Goal: Browse casually

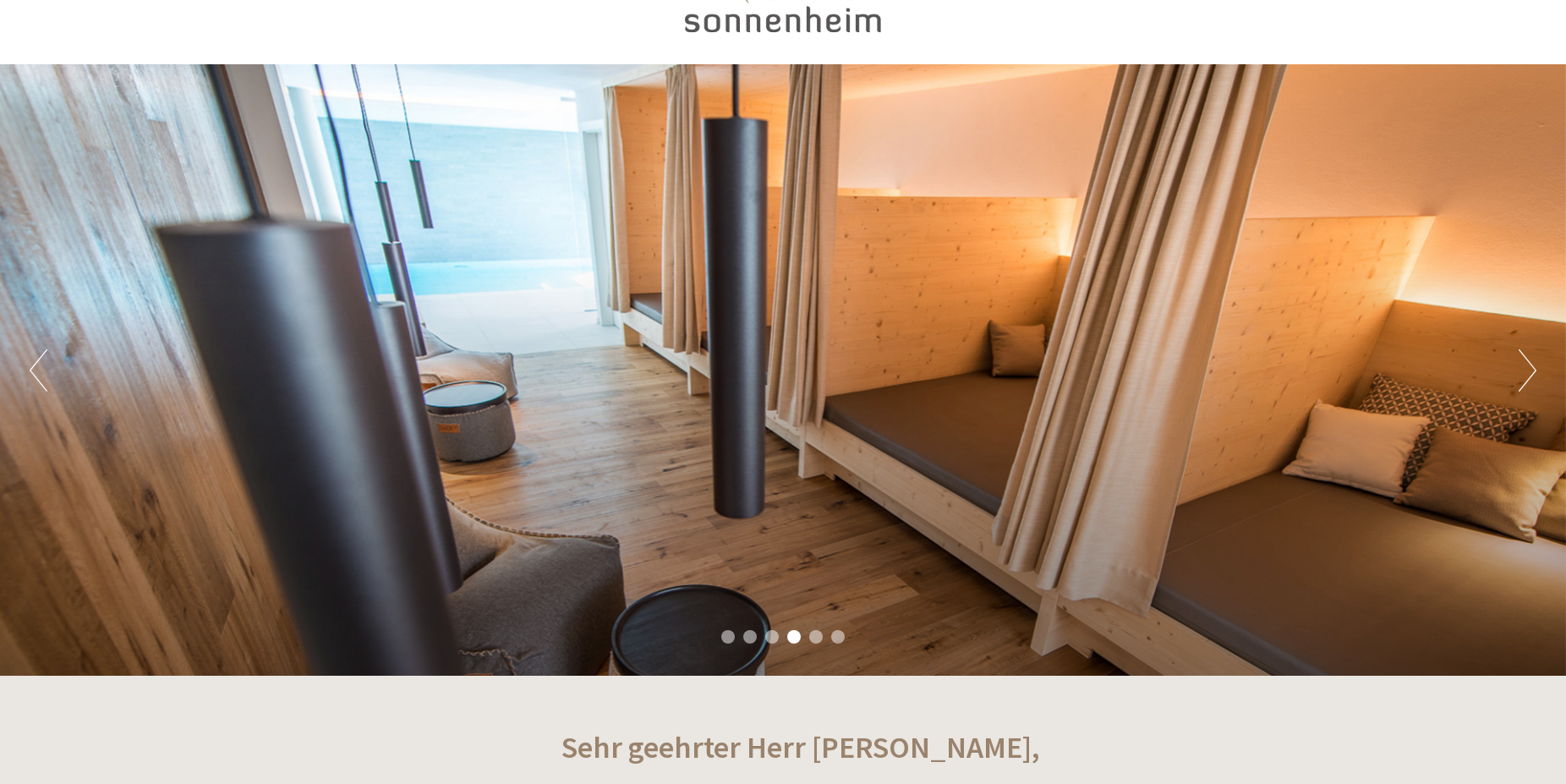
scroll to position [86, 0]
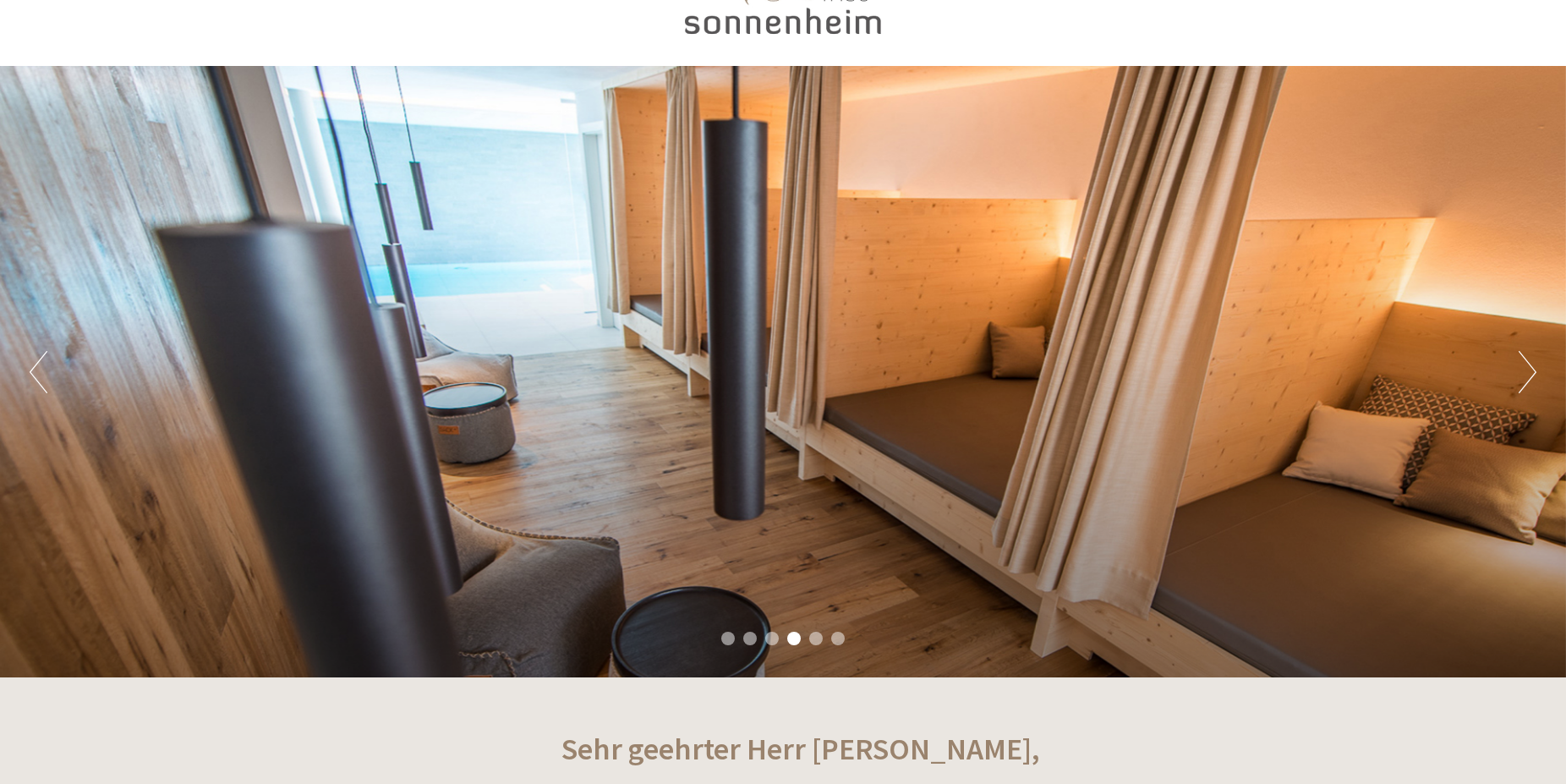
click at [1531, 386] on button "Next" at bounding box center [1528, 372] width 18 height 42
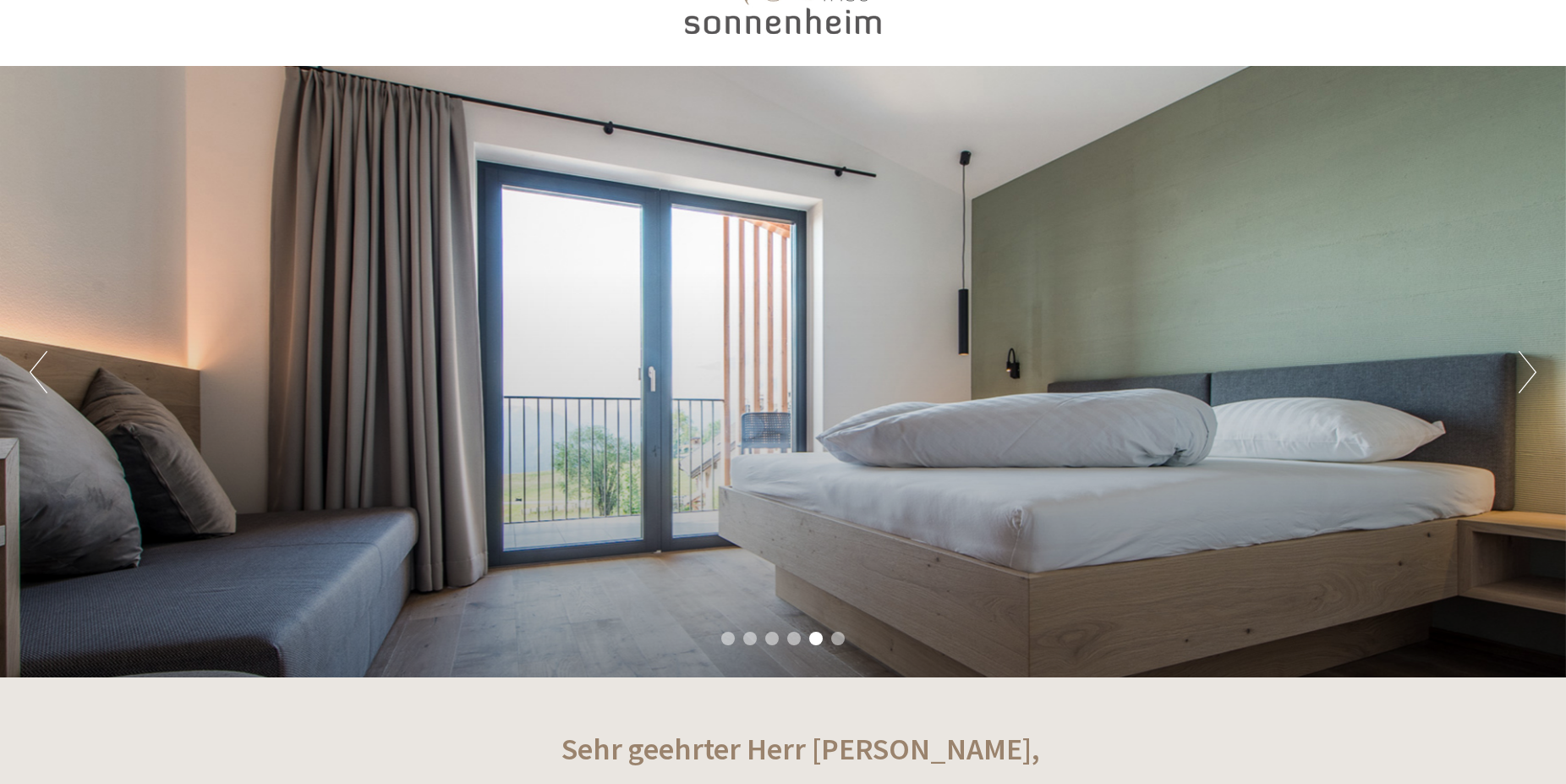
click at [1531, 386] on button "Next" at bounding box center [1528, 372] width 18 height 42
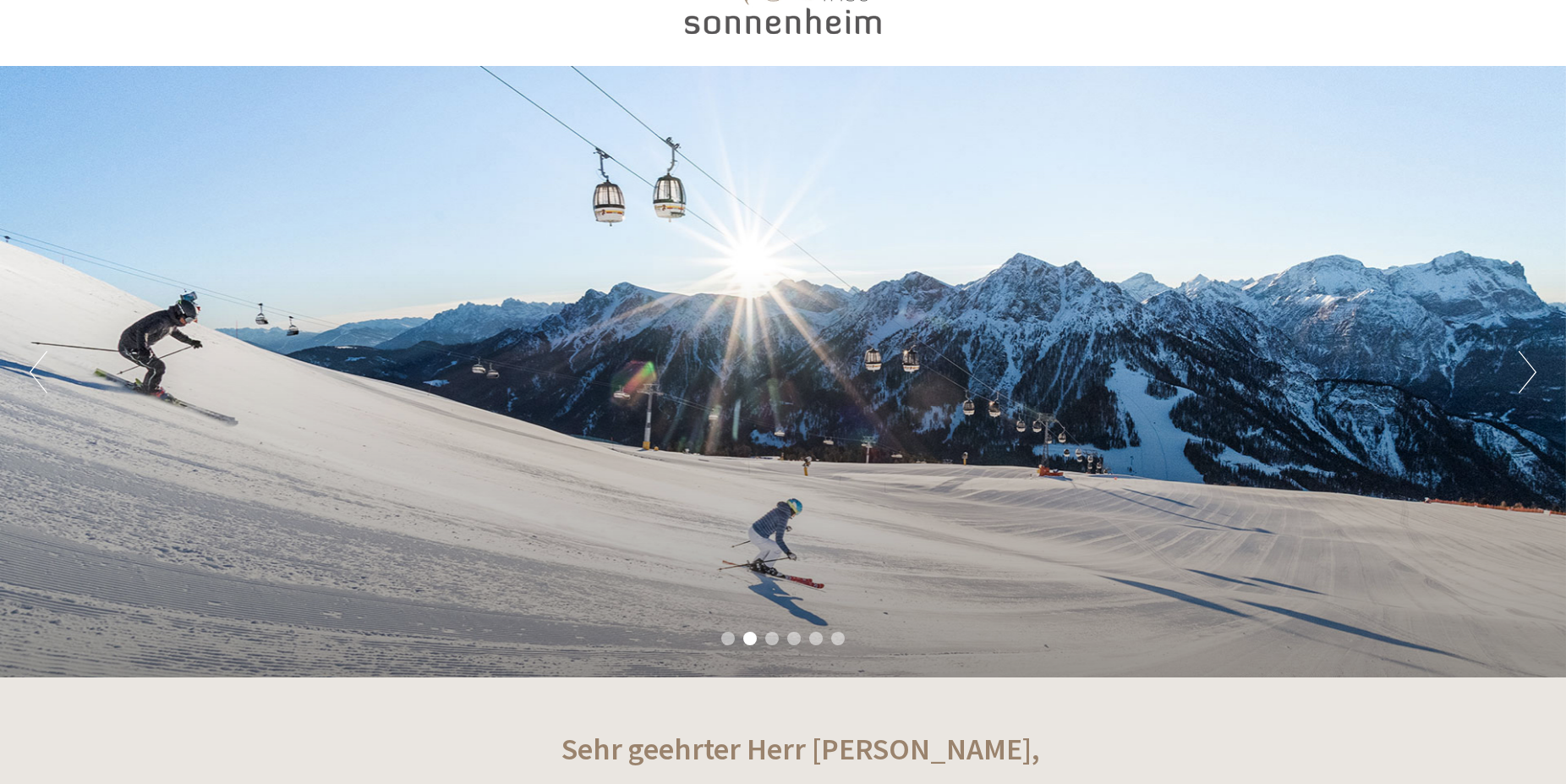
click at [1531, 386] on button "Next" at bounding box center [1528, 372] width 18 height 42
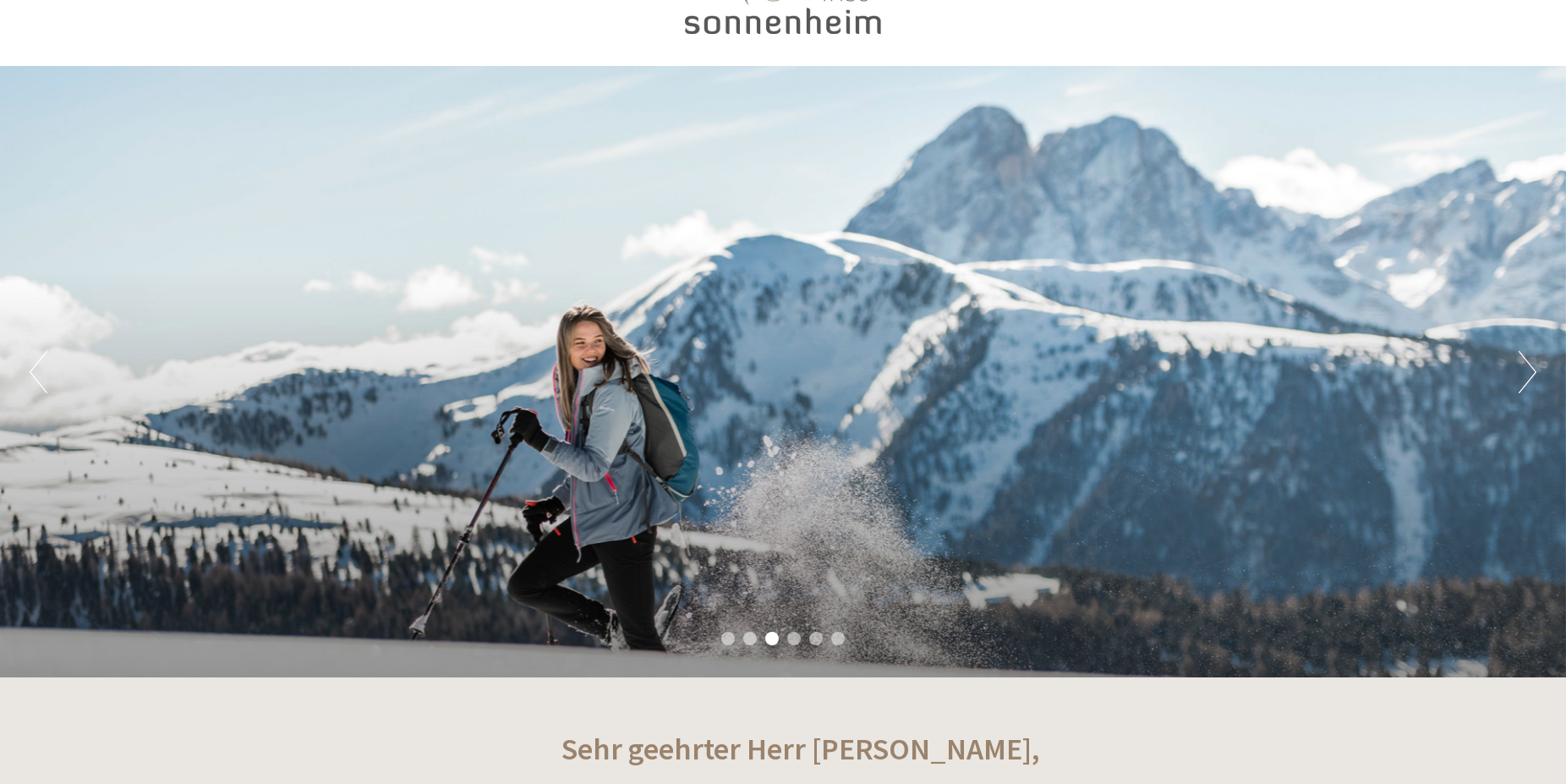
click at [1531, 386] on button "Next" at bounding box center [1528, 372] width 18 height 42
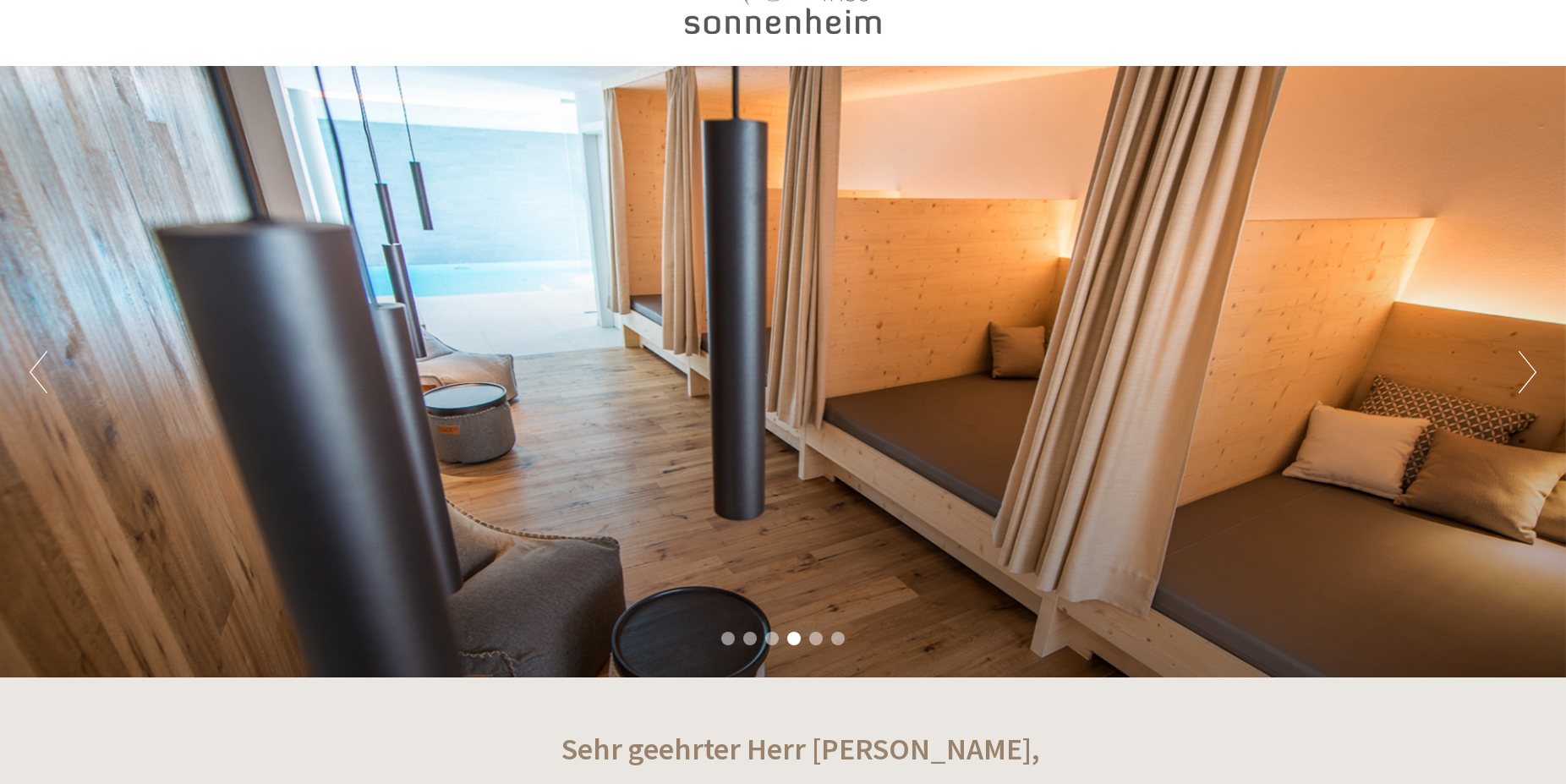
click at [1531, 386] on button "Next" at bounding box center [1528, 372] width 18 height 42
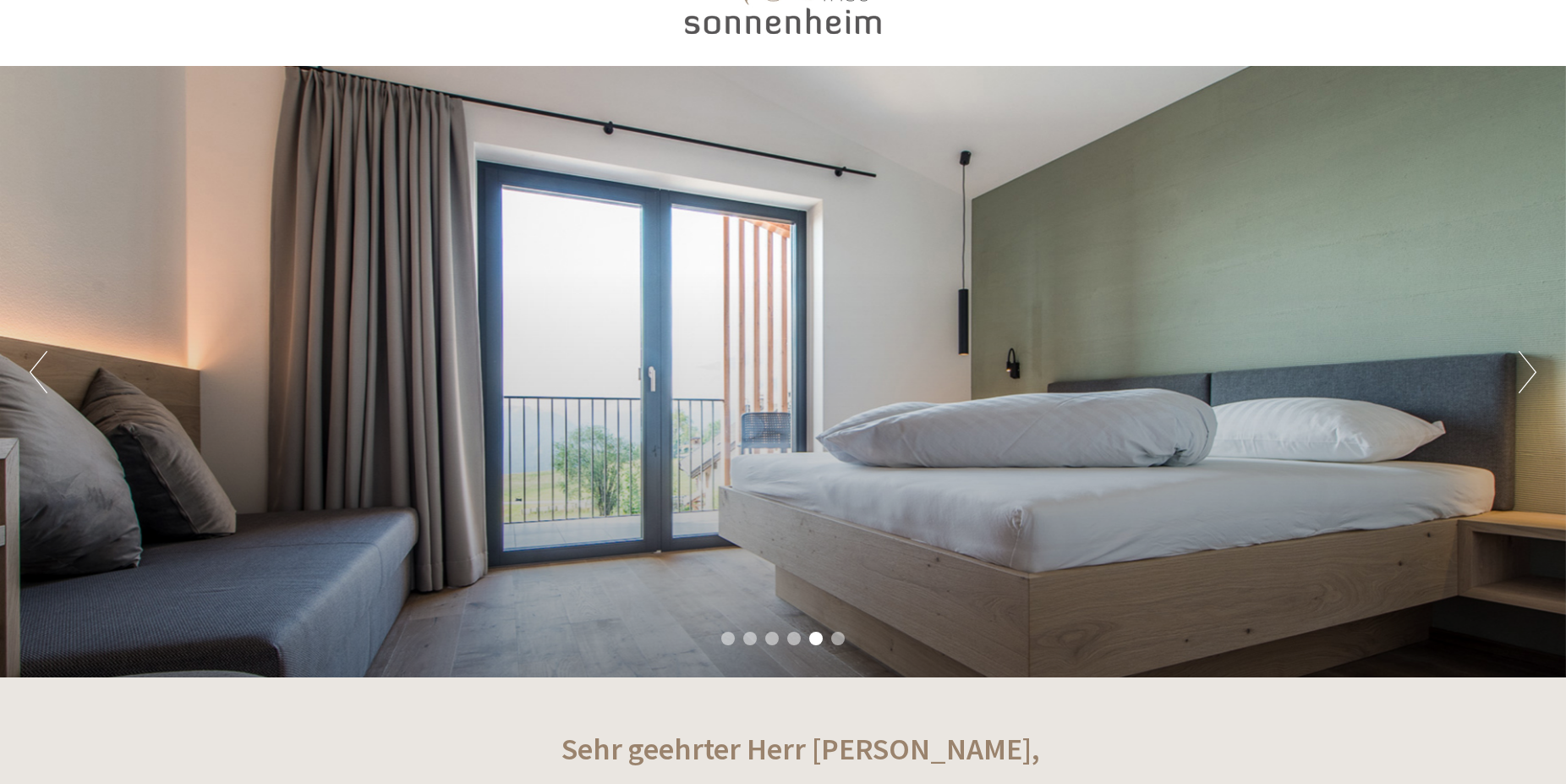
click at [1531, 386] on button "Next" at bounding box center [1528, 372] width 18 height 42
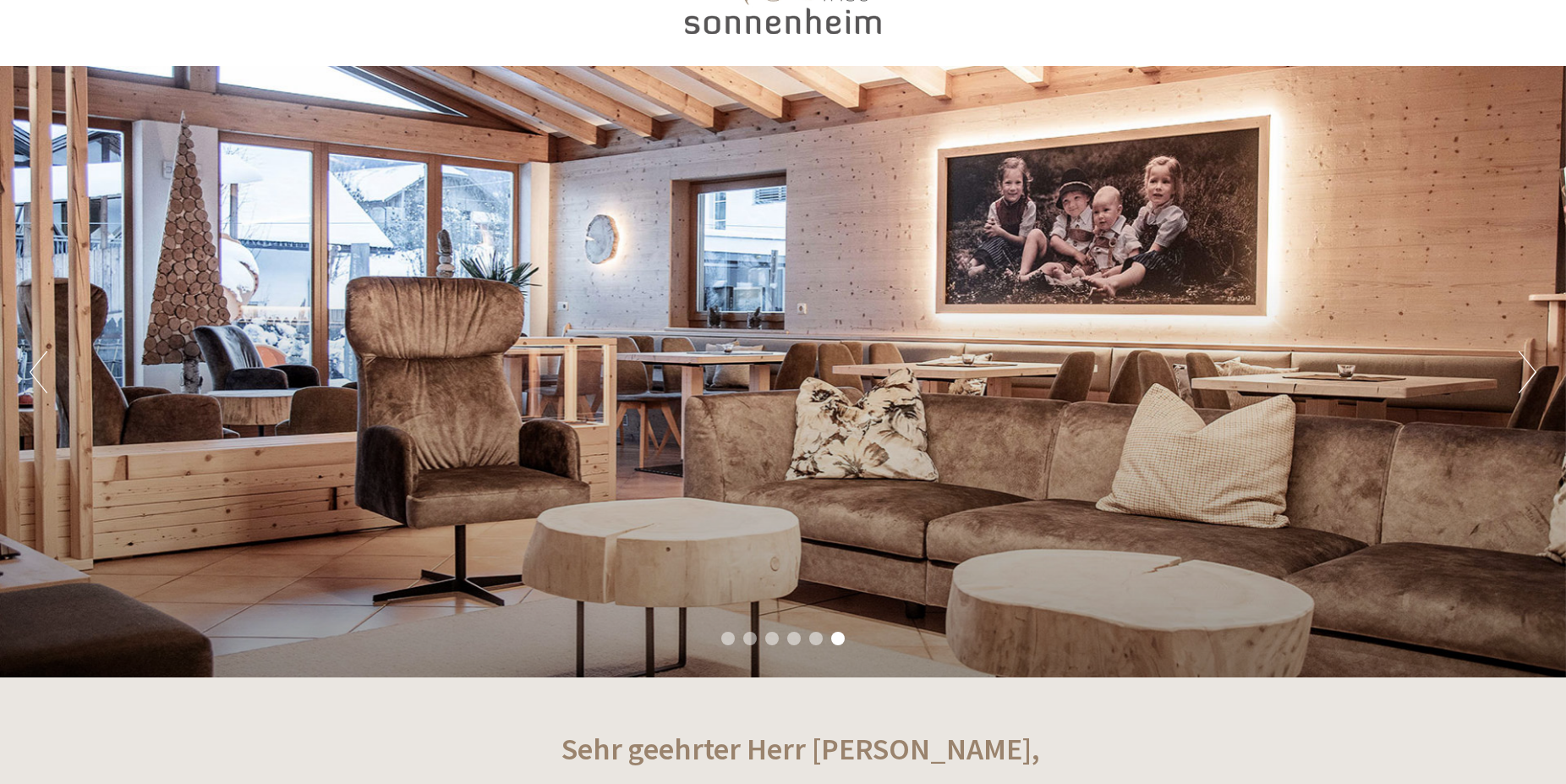
click at [1531, 386] on button "Next" at bounding box center [1528, 372] width 18 height 42
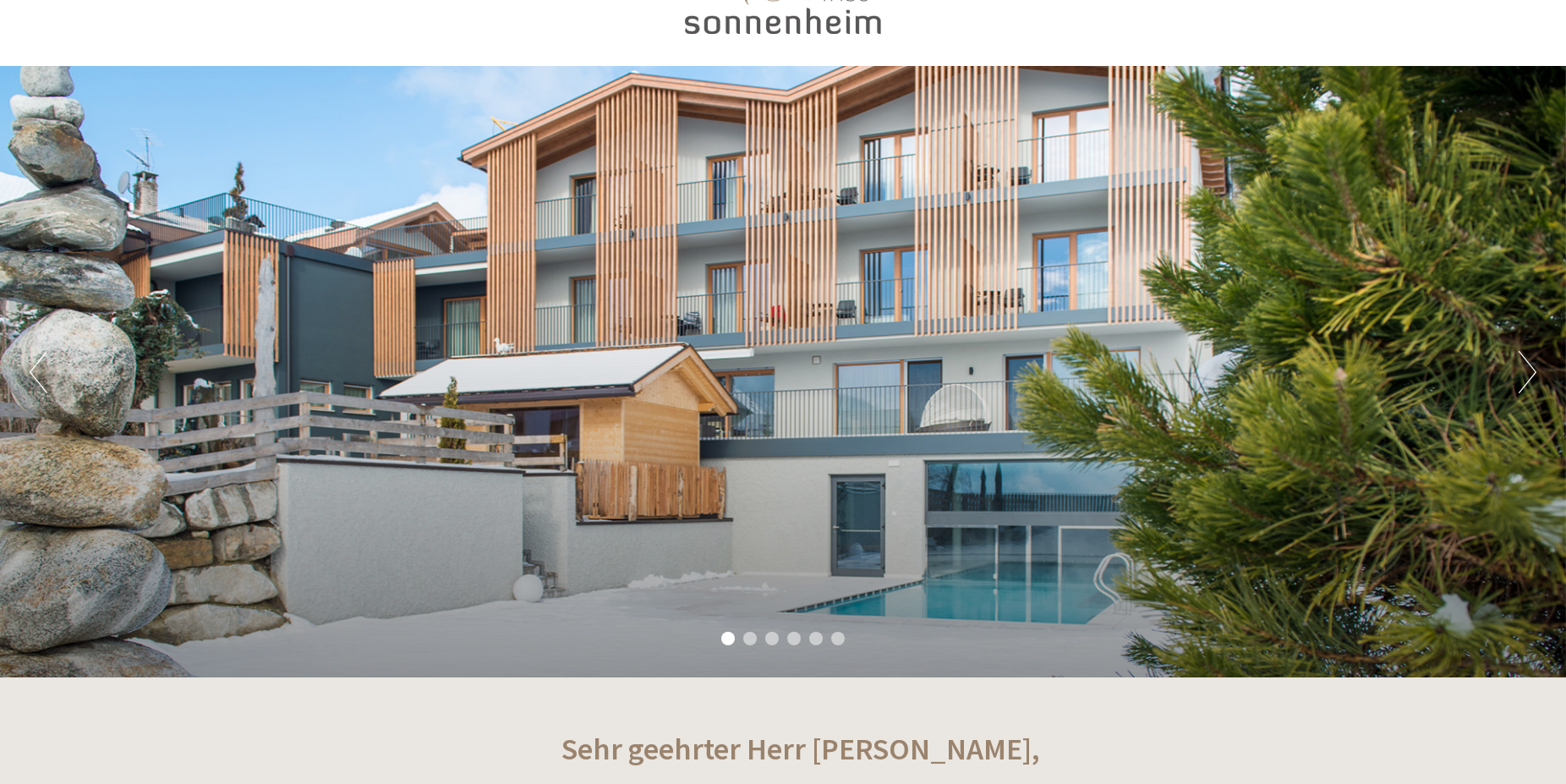
click at [1531, 386] on button "Next" at bounding box center [1528, 372] width 18 height 42
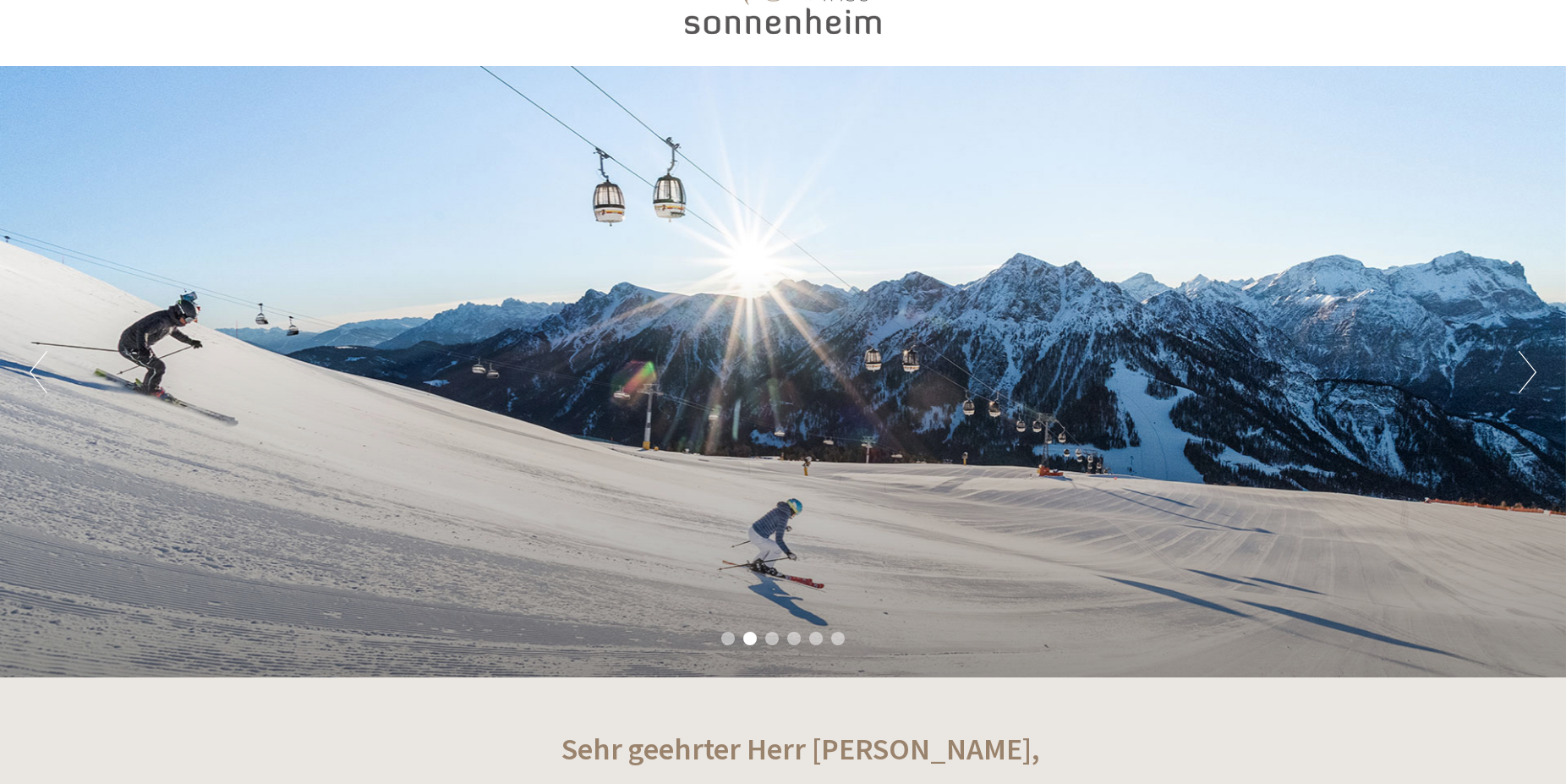
drag, startPoint x: 1095, startPoint y: 436, endPoint x: 1086, endPoint y: 319, distance: 117.3
click at [1086, 319] on div "Previous Next 1 2 3 4 5 6" at bounding box center [783, 371] width 1566 height 612
click at [939, 473] on div "Previous Next 1 2 3 4 5 6" at bounding box center [783, 371] width 1566 height 612
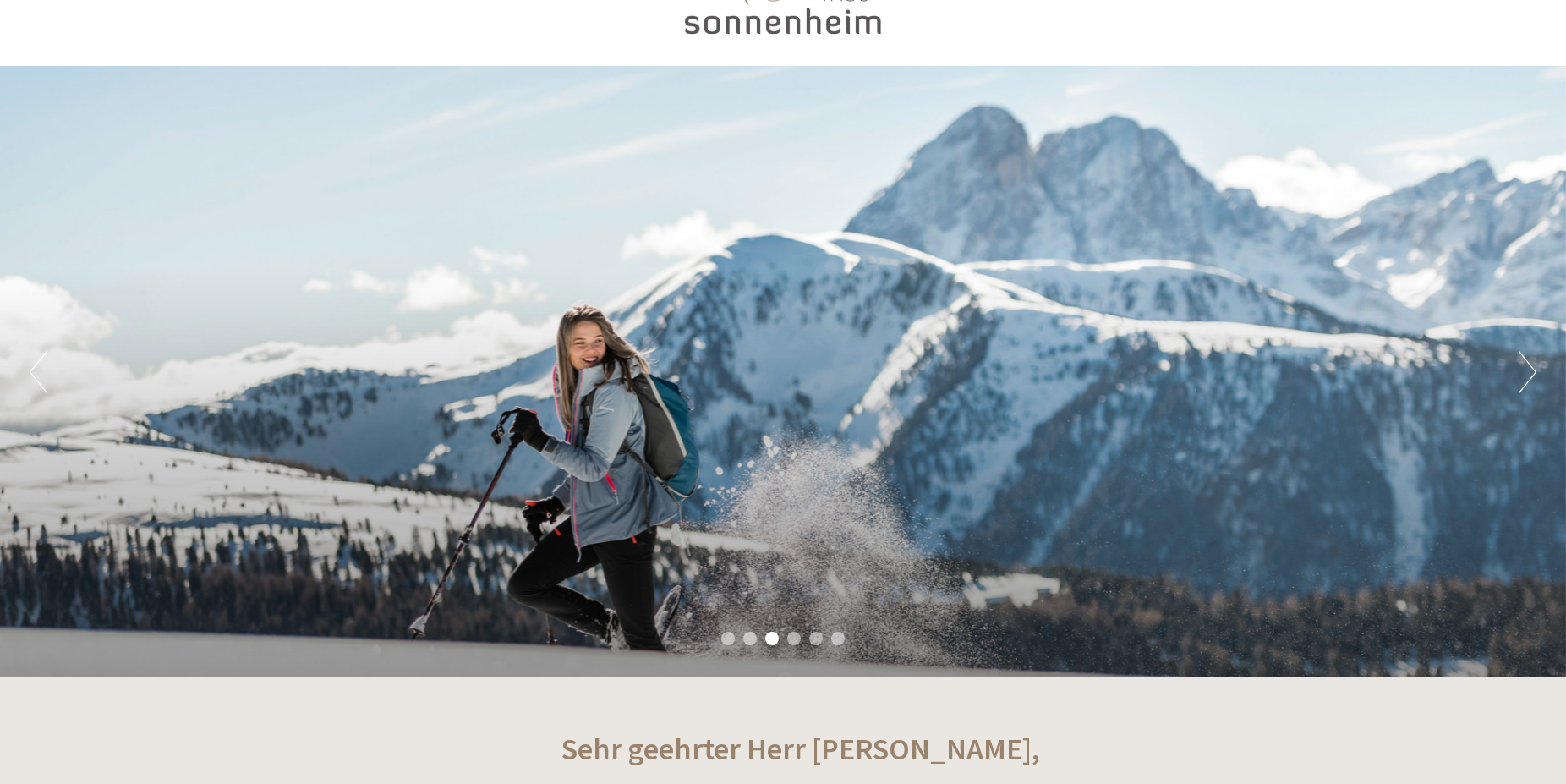
click at [33, 374] on button "Previous" at bounding box center [38, 372] width 18 height 42
click at [34, 374] on button "Previous" at bounding box center [38, 372] width 18 height 42
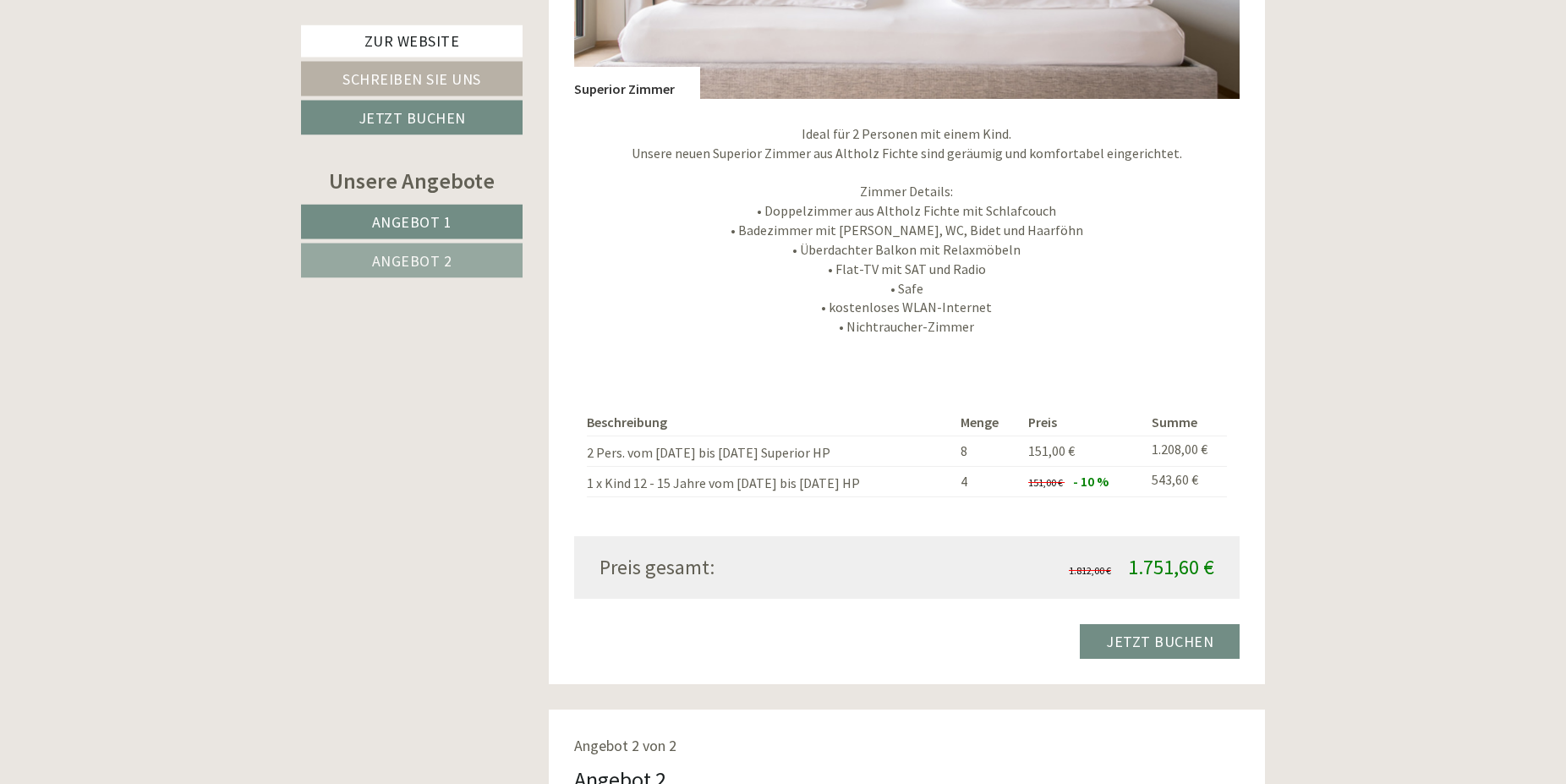
scroll to position [1724, 0]
